Goal: Information Seeking & Learning: Check status

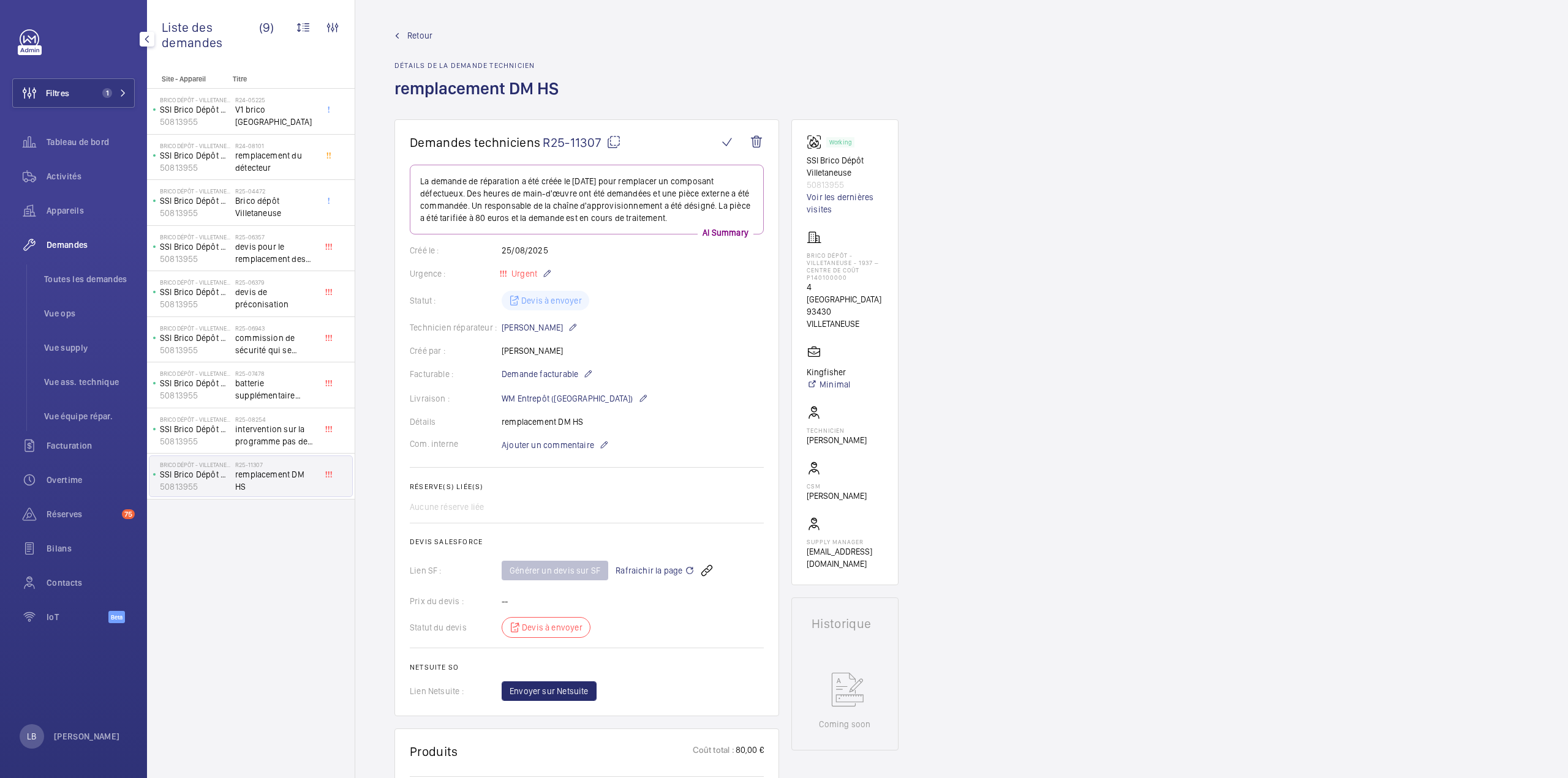
scroll to position [551, 0]
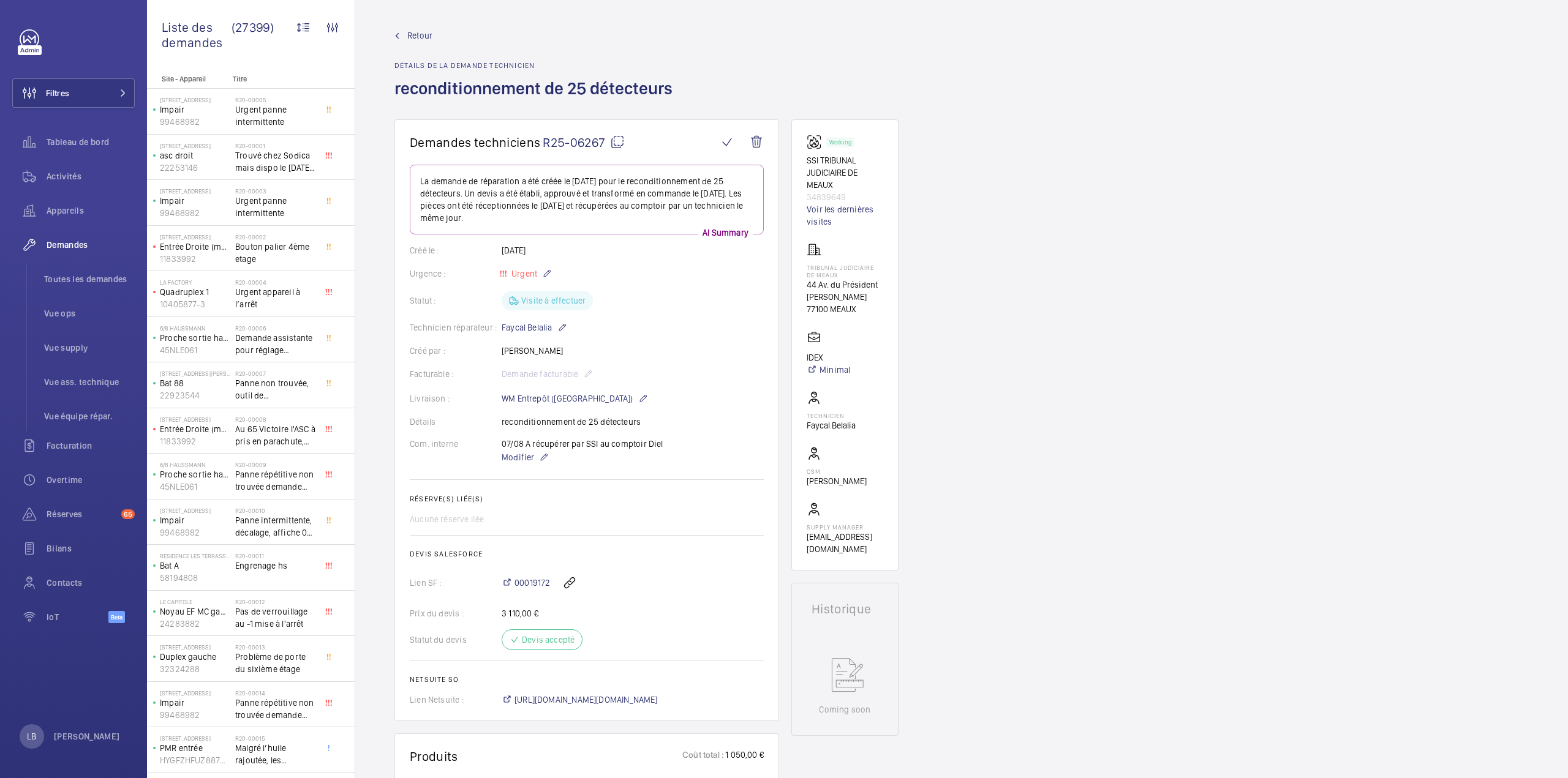
click at [405, 38] on link "Retour" at bounding box center [537, 36] width 285 height 13
click at [405, 34] on link "Retour" at bounding box center [537, 36] width 285 height 13
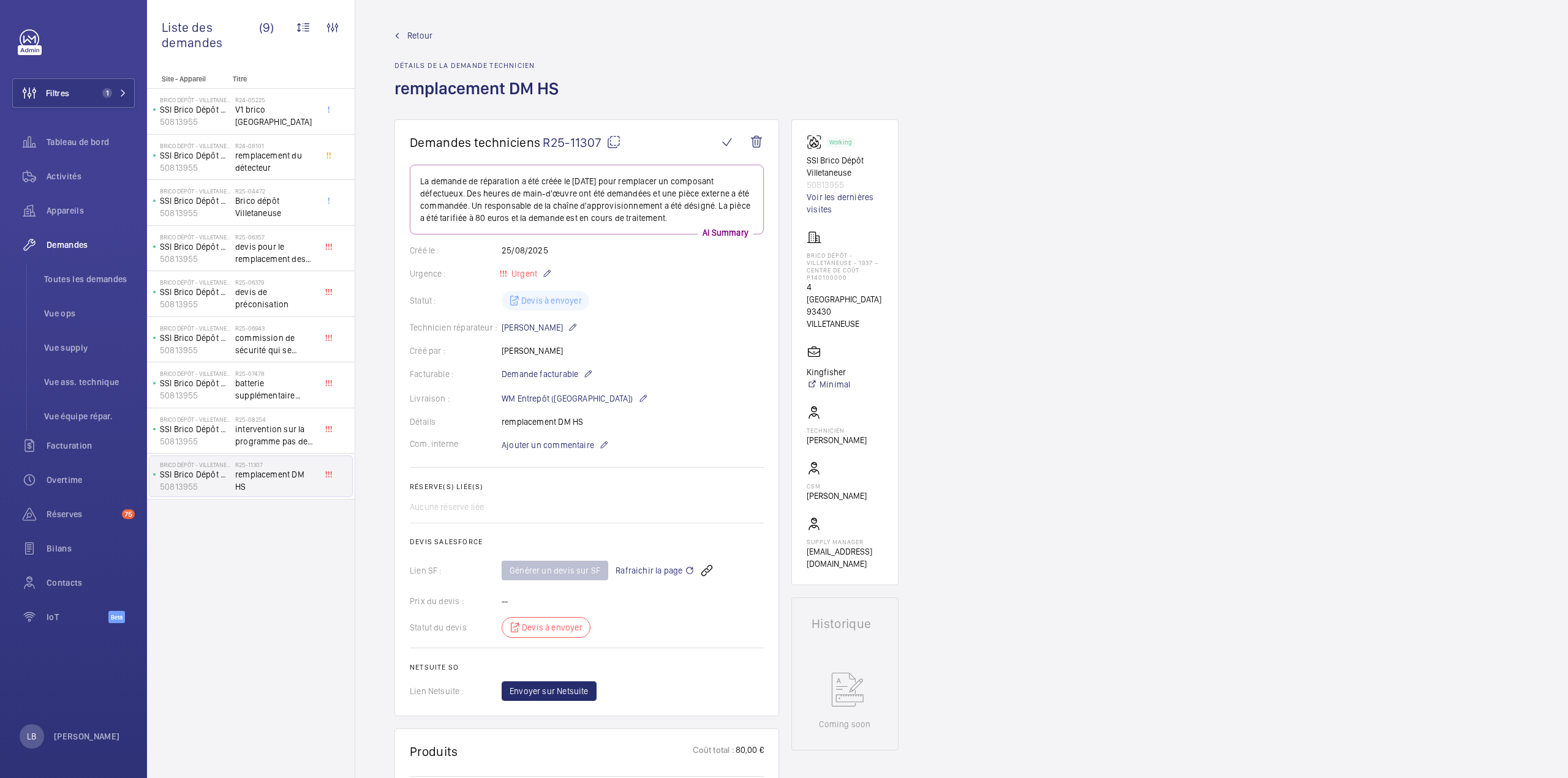
scroll to position [551, 0]
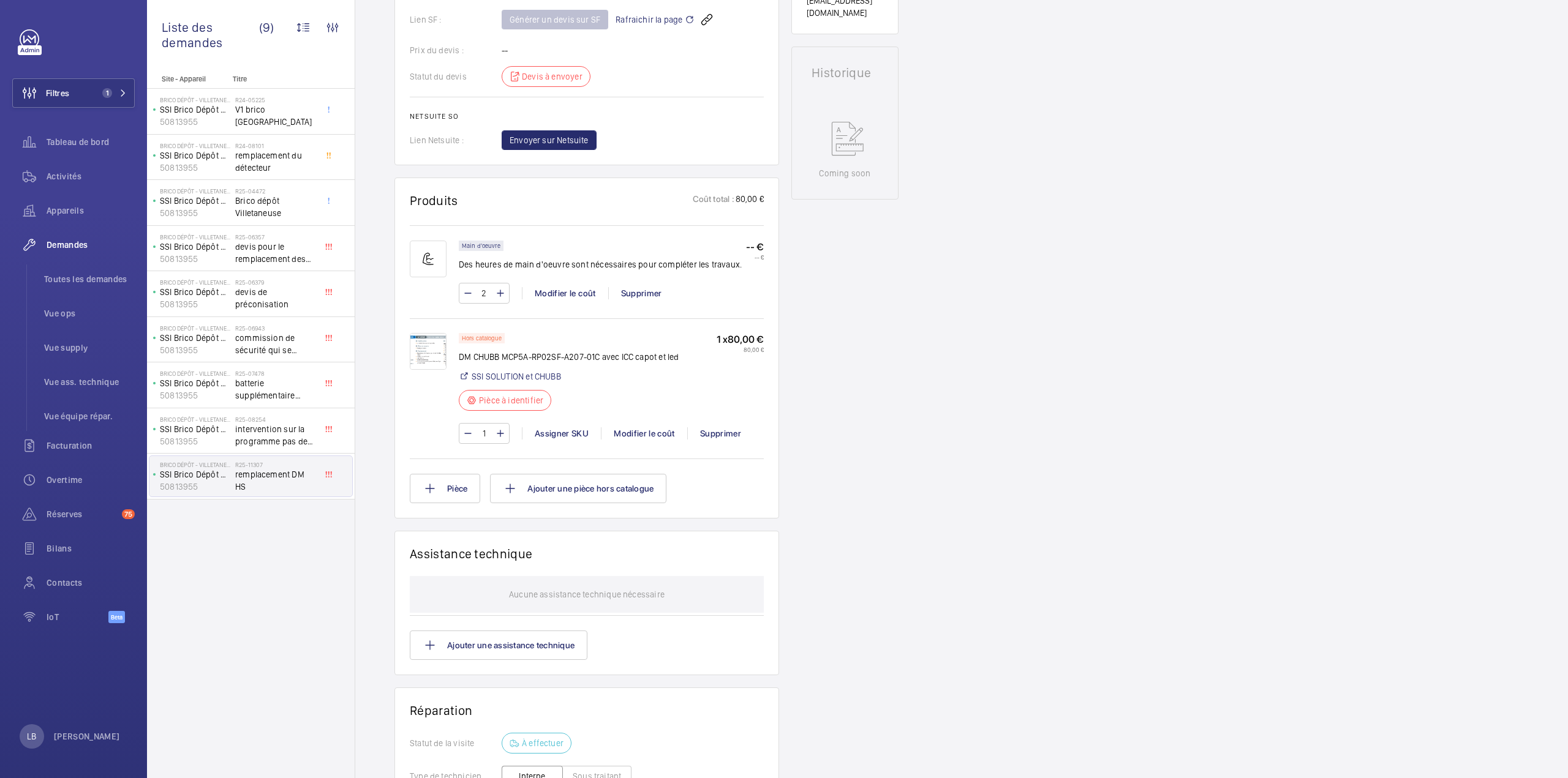
click at [829, 422] on div "Working SSI Brico Dépôt Villetaneuse 50813955 Voir les dernières visites Brico …" at bounding box center [845, 271] width 107 height 1404
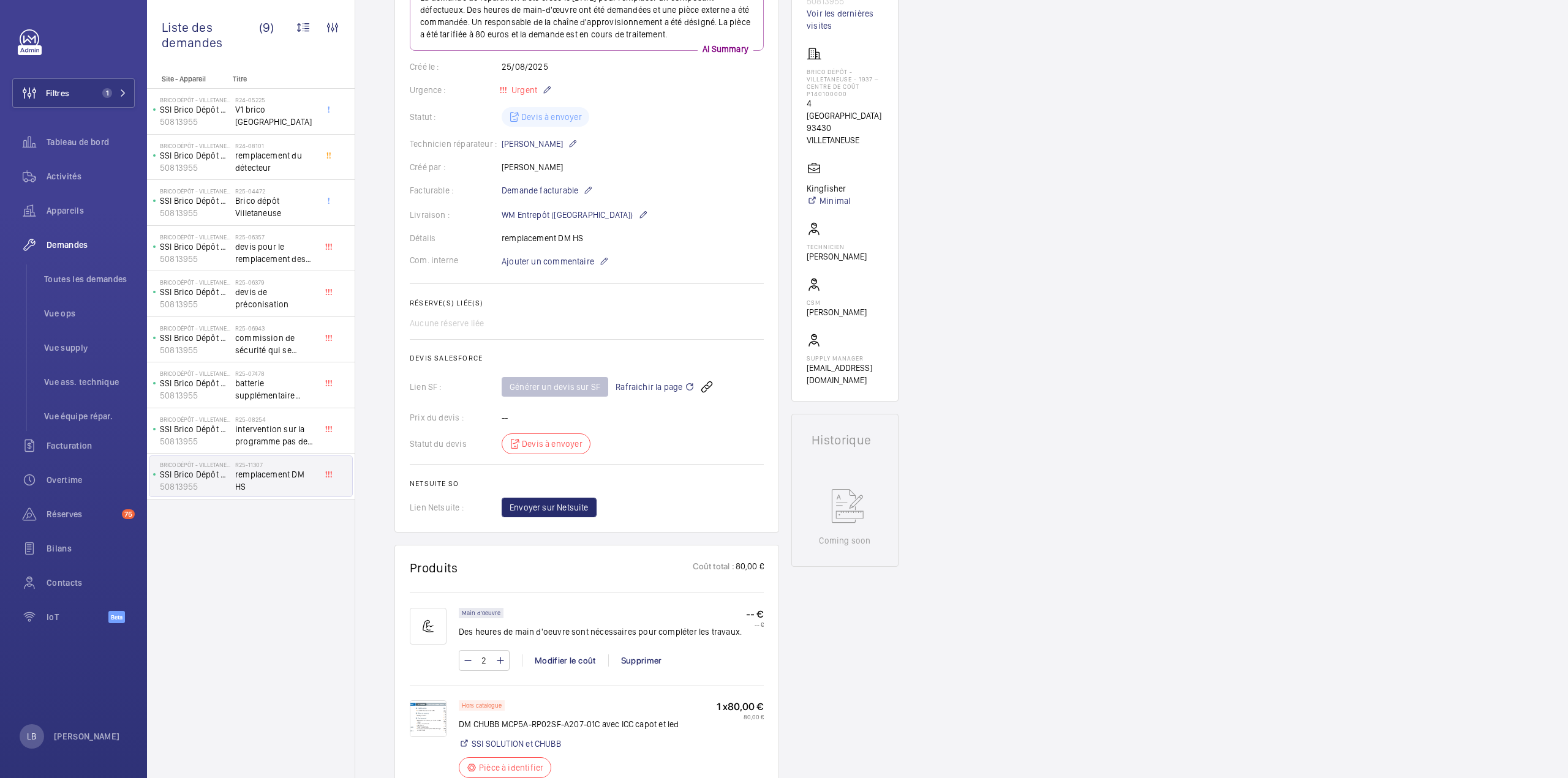
scroll to position [61, 0]
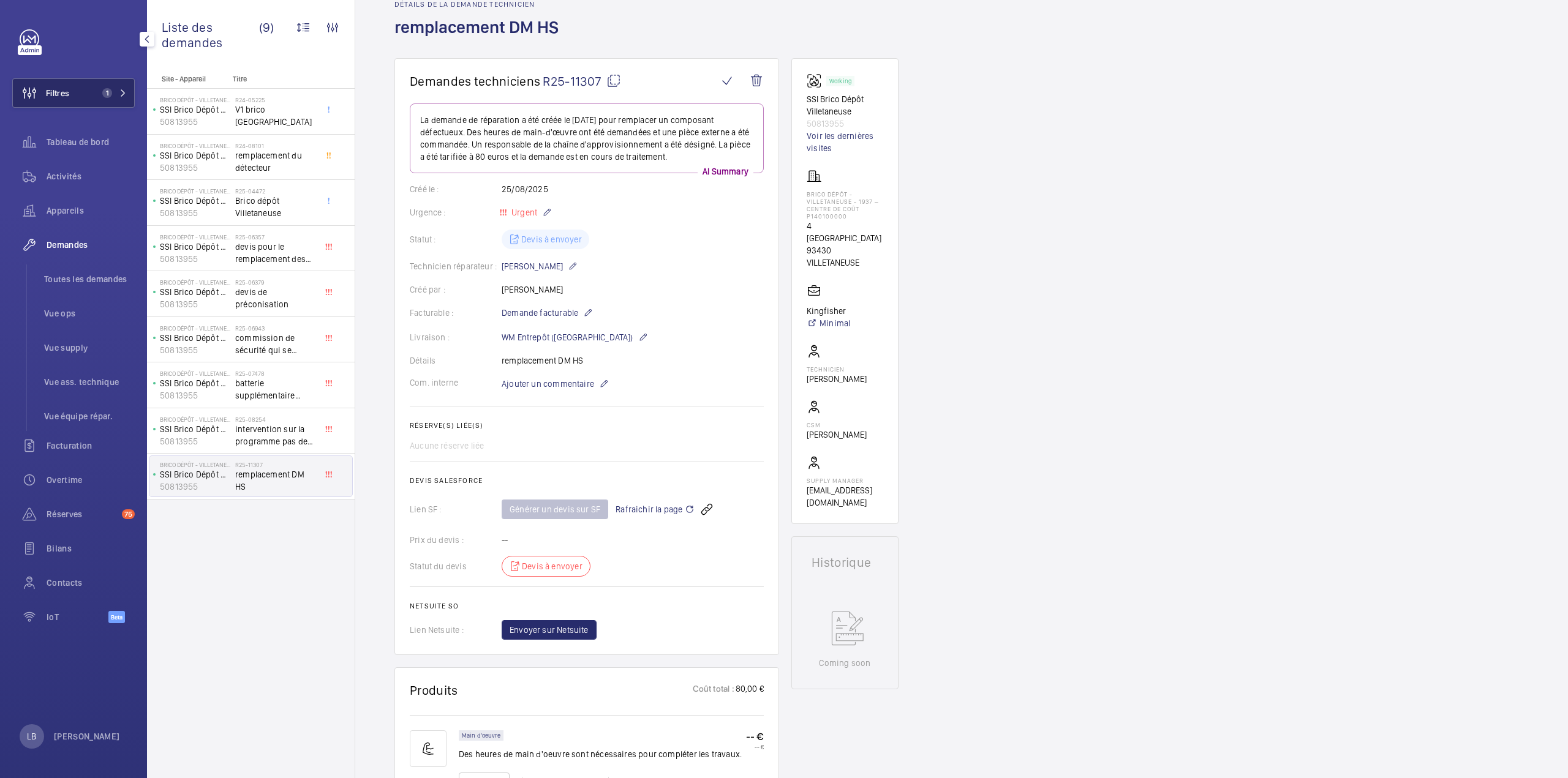
click at [49, 88] on span "Filtres" at bounding box center [57, 93] width 23 height 13
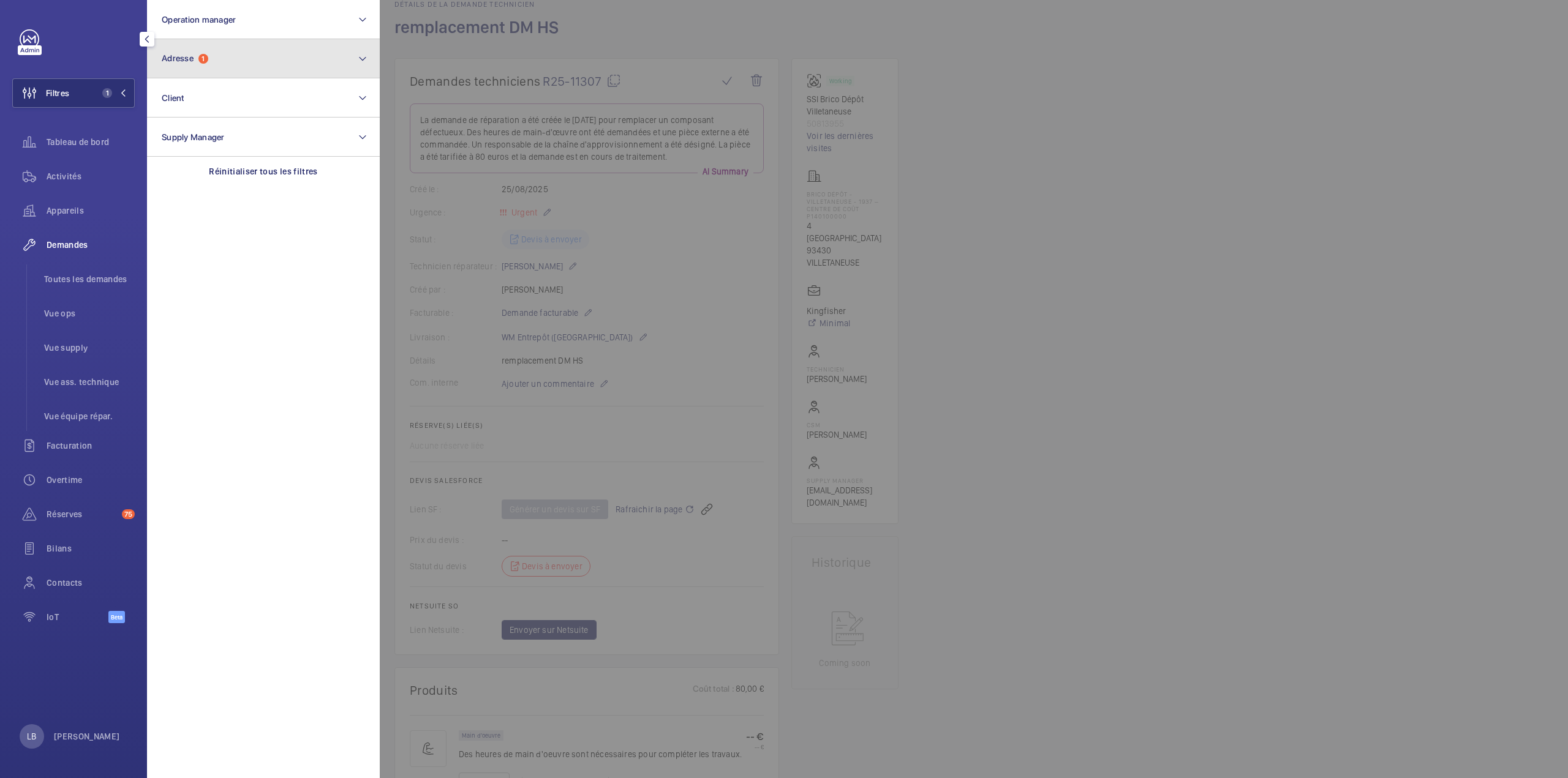
click at [211, 58] on button "Adresse 1" at bounding box center [263, 58] width 233 height 39
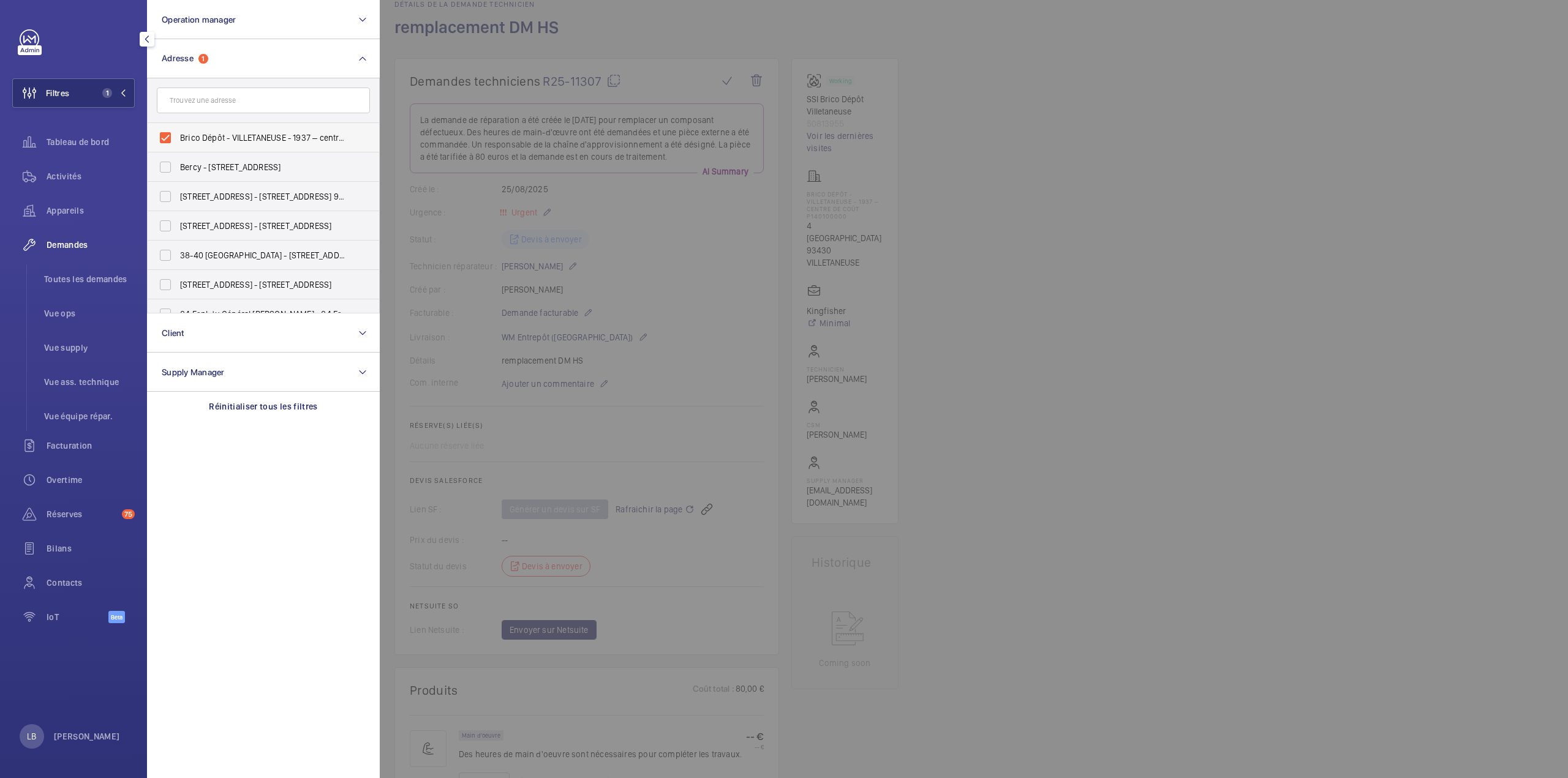
click at [166, 135] on label "Brico Dépôt - VILLETANEUSE - 1937 – centre de coût P140100000 - 4 Rte de Saint-…" at bounding box center [254, 137] width 213 height 29
click at [166, 135] on input "Brico Dépôt - VILLETANEUSE - 1937 – centre de coût P140100000 - 4 Rte de Saint-…" at bounding box center [165, 137] width 24 height 24
checkbox input "false"
click at [66, 344] on span "Vue supply" at bounding box center [89, 348] width 91 height 13
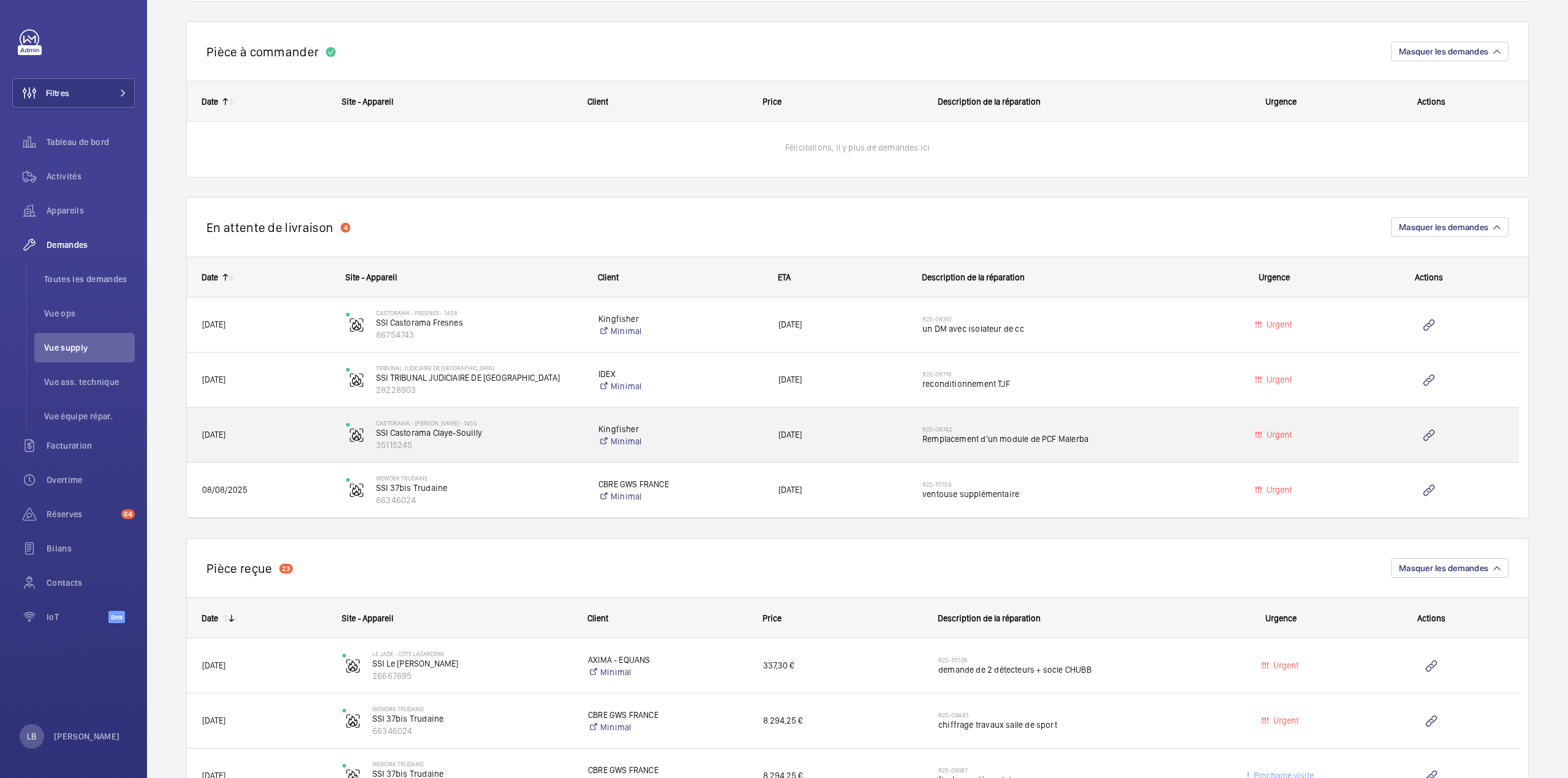
scroll to position [923, 0]
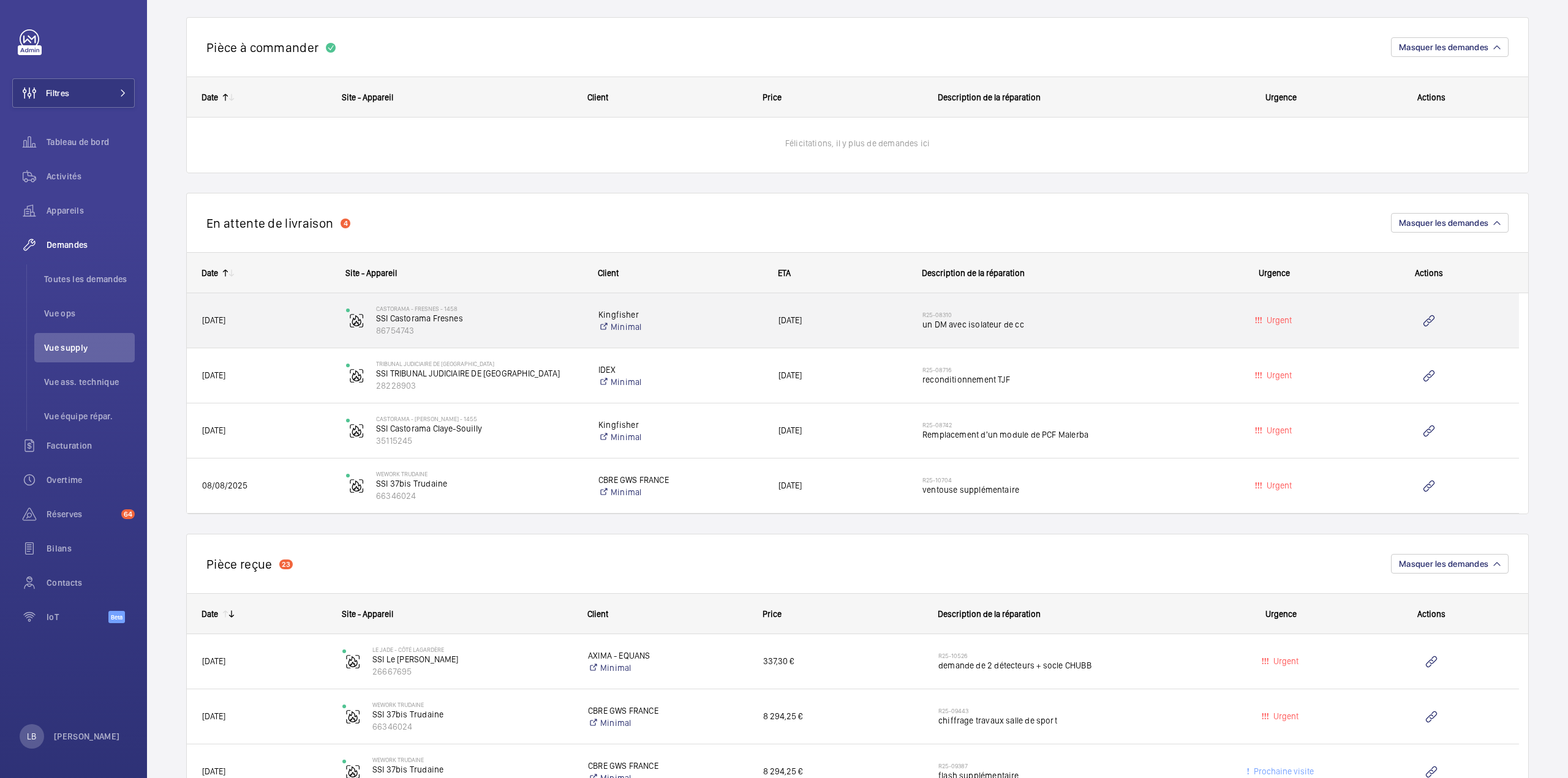
click at [1114, 319] on span "un DM avec isolateur de cc" at bounding box center [1059, 325] width 272 height 13
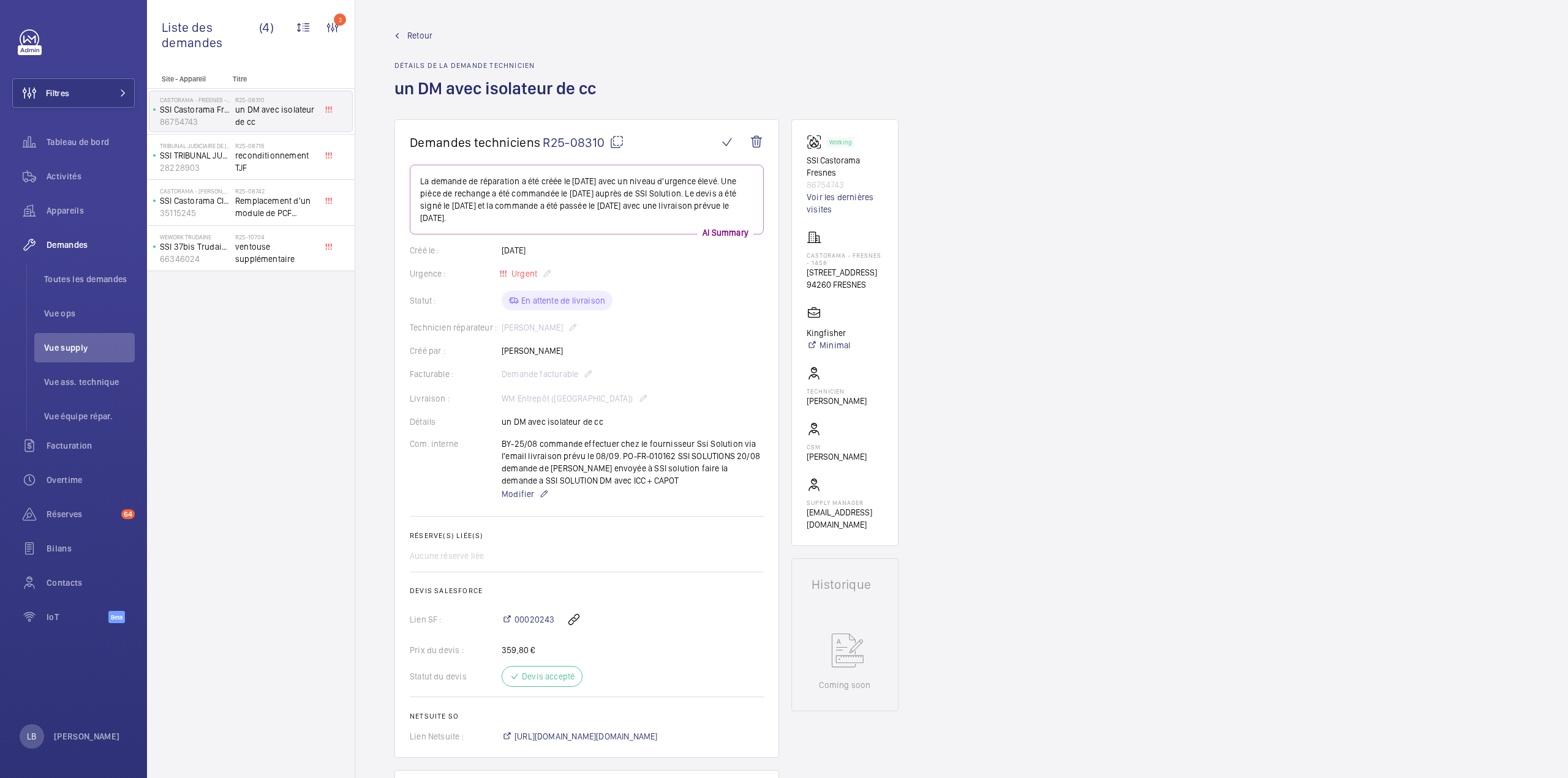
click at [402, 37] on link "Retour" at bounding box center [499, 36] width 209 height 13
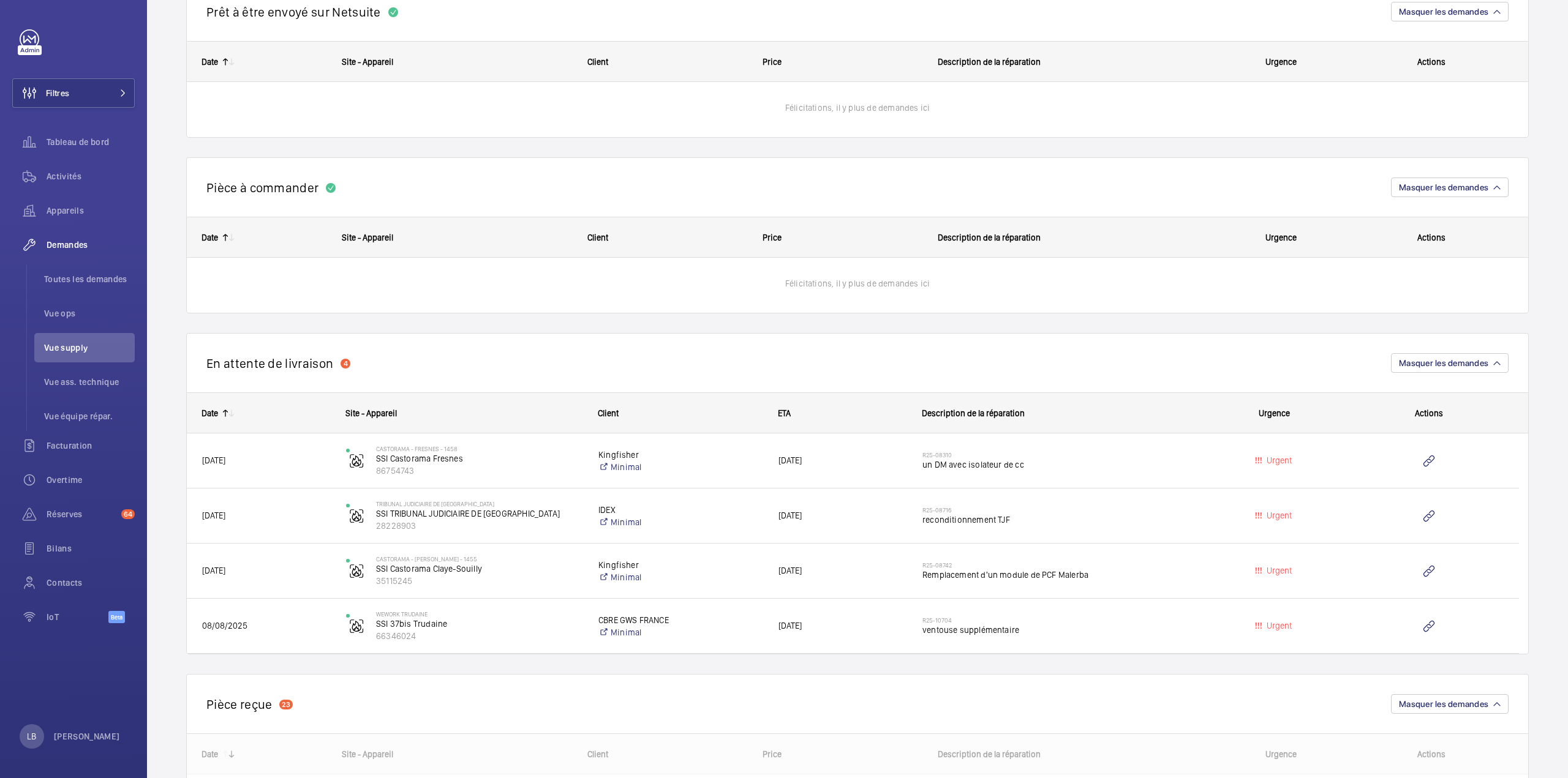
scroll to position [796, 0]
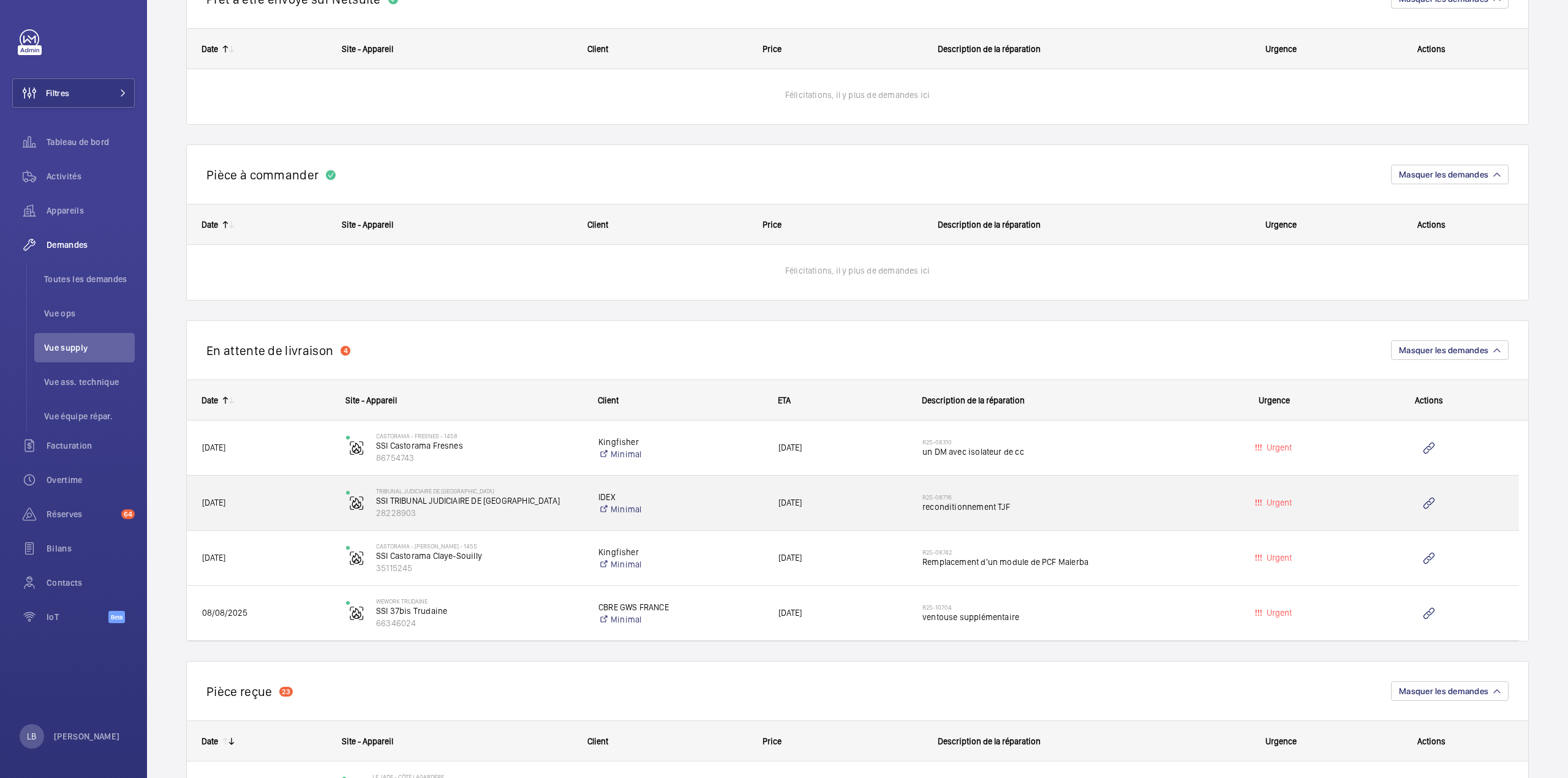
click at [1108, 502] on span "reconditionnement TJF" at bounding box center [1059, 507] width 272 height 13
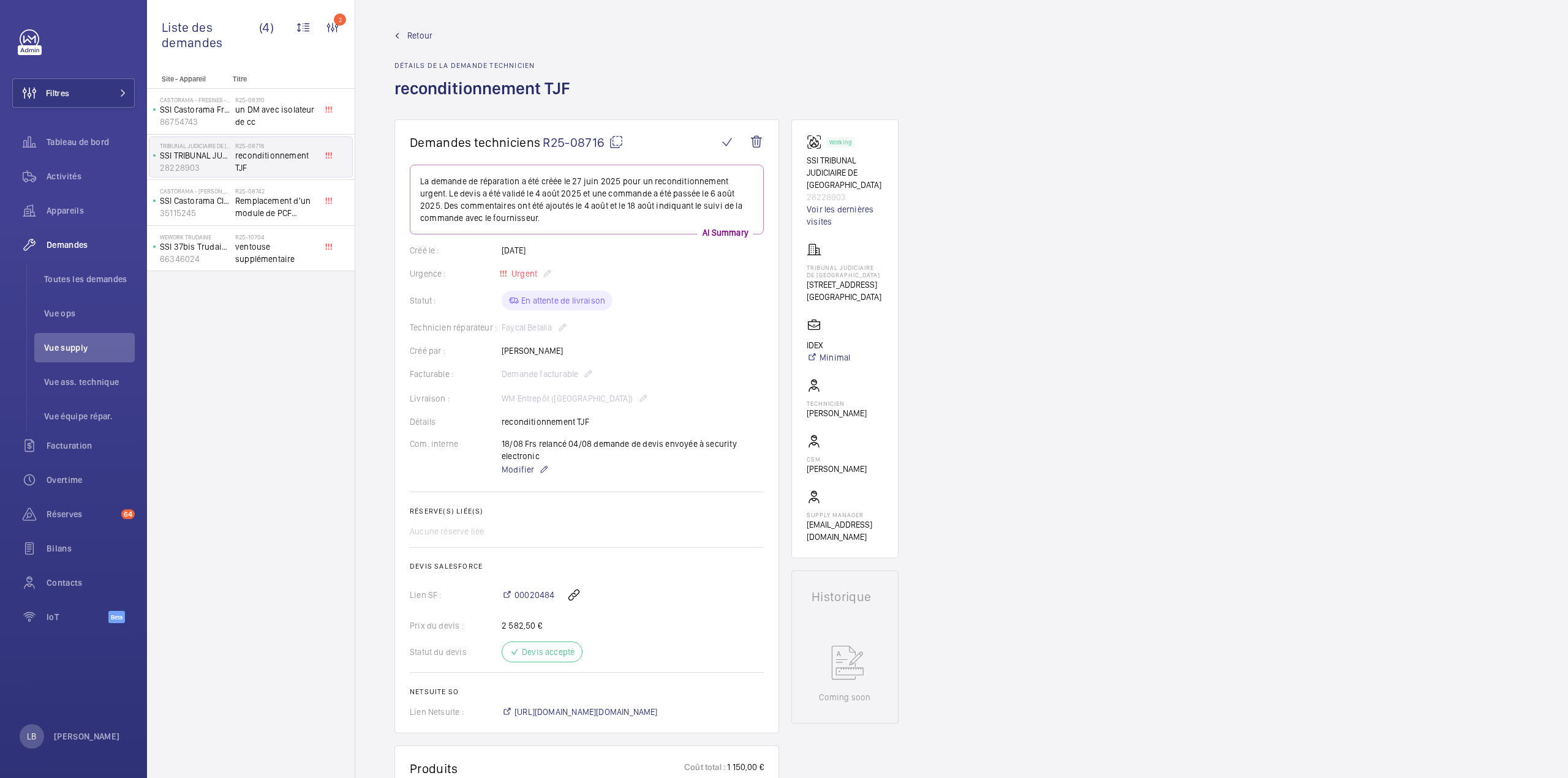
click at [617, 139] on mat-icon at bounding box center [616, 142] width 14 height 14
click at [990, 337] on div "Demandes techniciens R25-08716 La demande de réparation a été créée le [DATE] p…" at bounding box center [961, 767] width 1212 height 1296
click at [1112, 201] on div "Demandes techniciens R25-08716 La demande de réparation a été créée le [DATE] p…" at bounding box center [961, 767] width 1212 height 1296
